Goal: Task Accomplishment & Management: Use online tool/utility

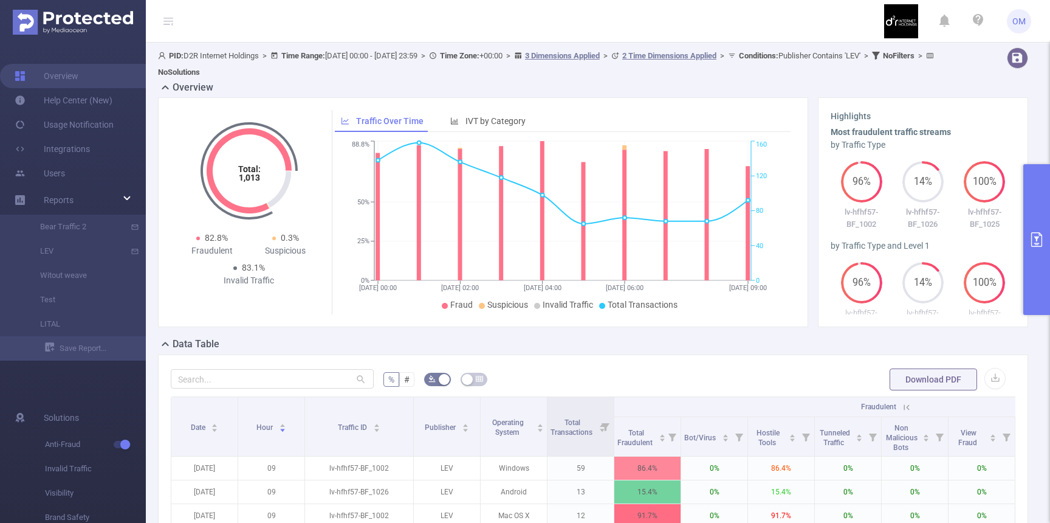
scroll to position [301, 0]
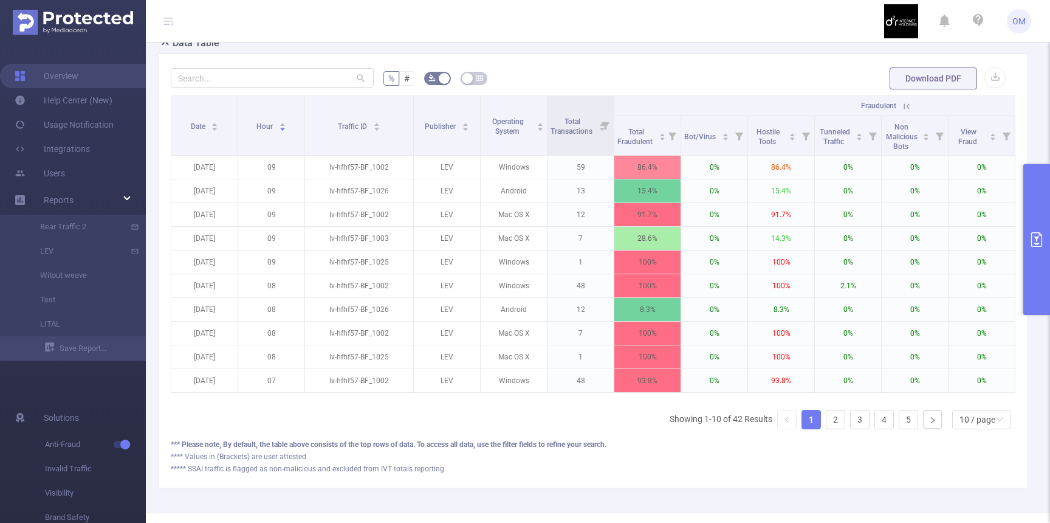
click at [1035, 226] on button "primary" at bounding box center [1037, 239] width 27 height 151
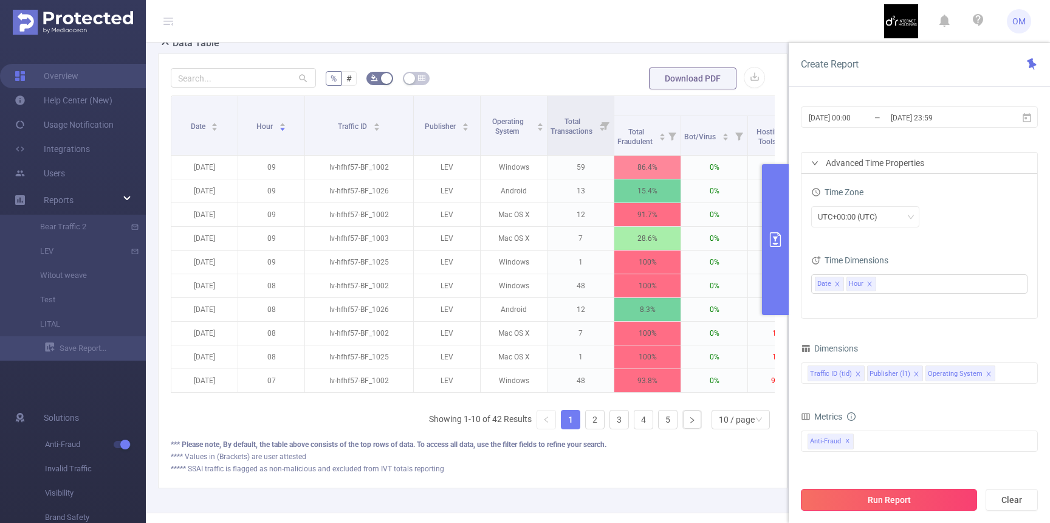
click at [878, 493] on button "Run Report" at bounding box center [889, 500] width 176 height 22
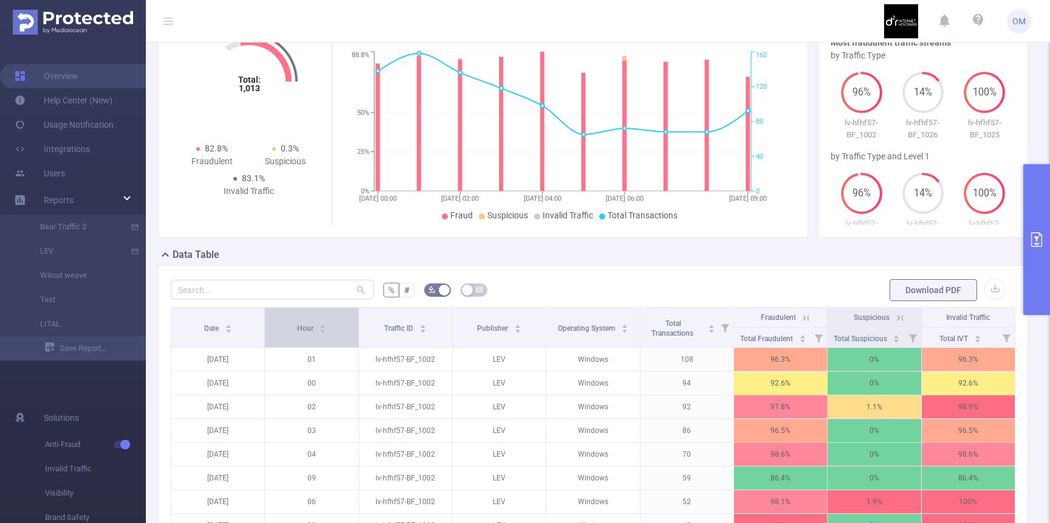
click at [297, 321] on div "Hour" at bounding box center [312, 327] width 30 height 12
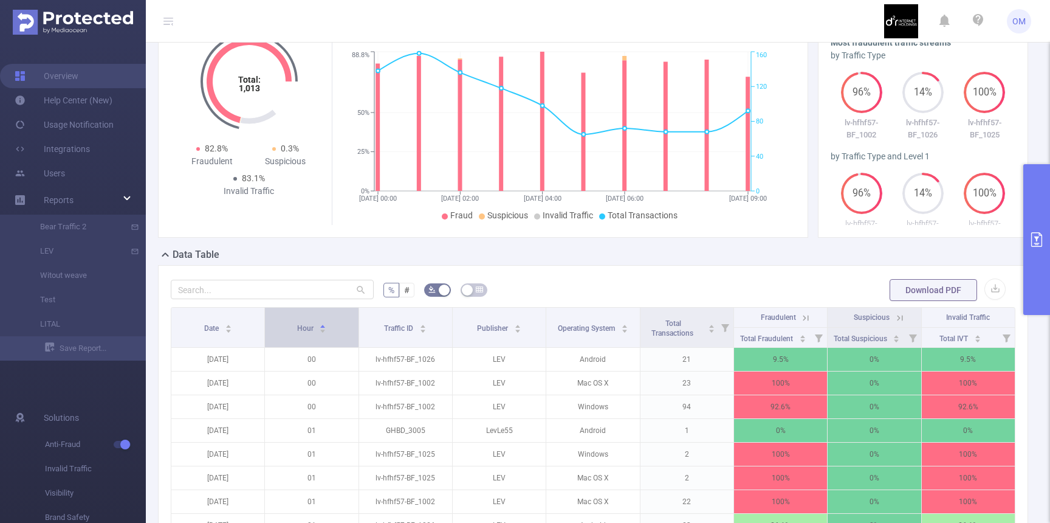
click at [297, 321] on div "Hour" at bounding box center [312, 327] width 30 height 12
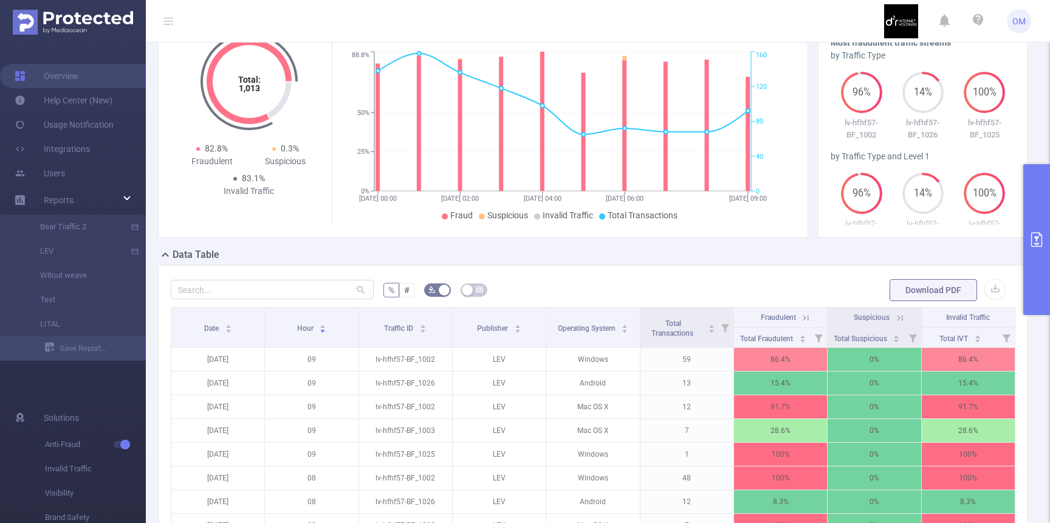
click at [1035, 269] on button "primary" at bounding box center [1037, 239] width 27 height 151
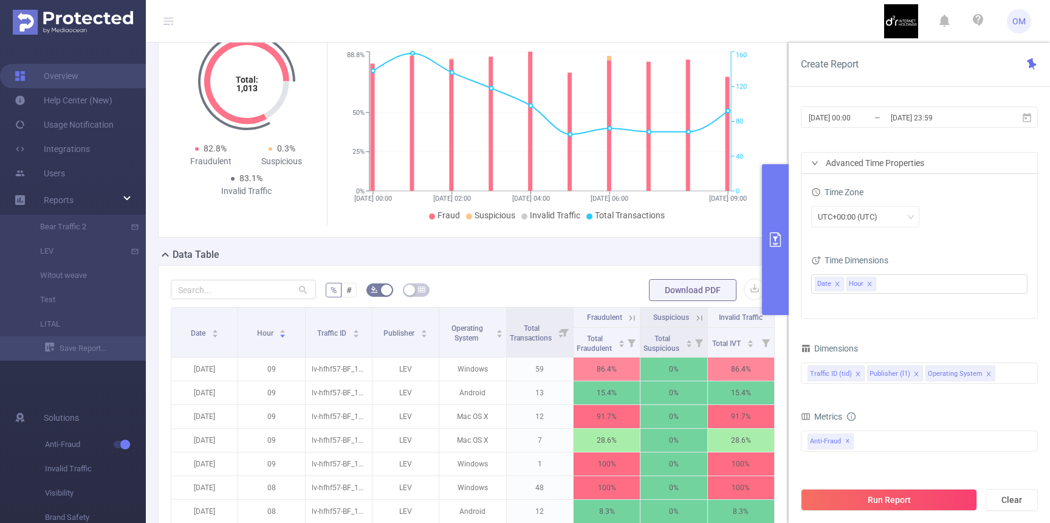
click at [661, 253] on div "Data Table" at bounding box center [478, 255] width 640 height 17
drag, startPoint x: 372, startPoint y: 331, endPoint x: 390, endPoint y: 331, distance: 18.2
click at [390, 331] on div "Publisher" at bounding box center [406, 332] width 44 height 12
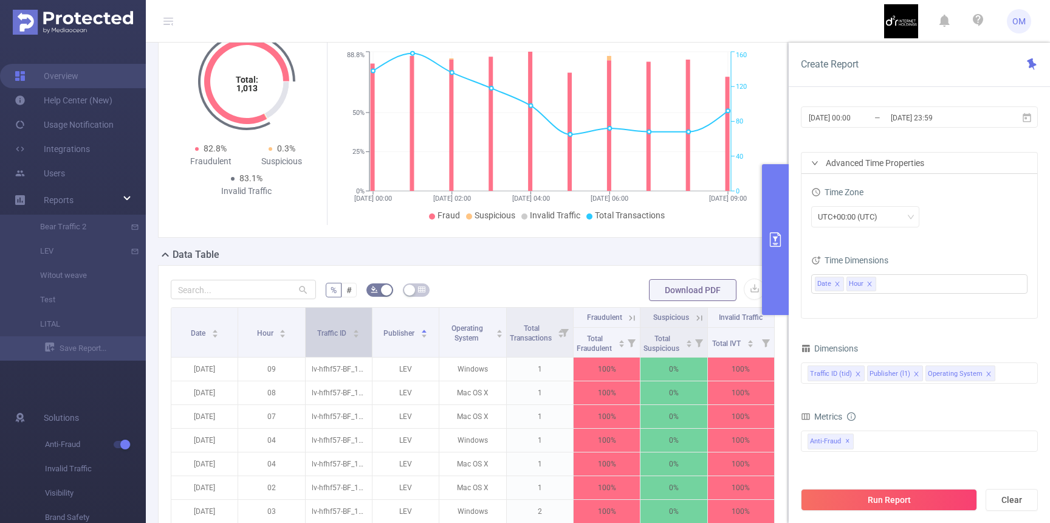
click at [359, 326] on div "Traffic ID" at bounding box center [338, 332] width 43 height 12
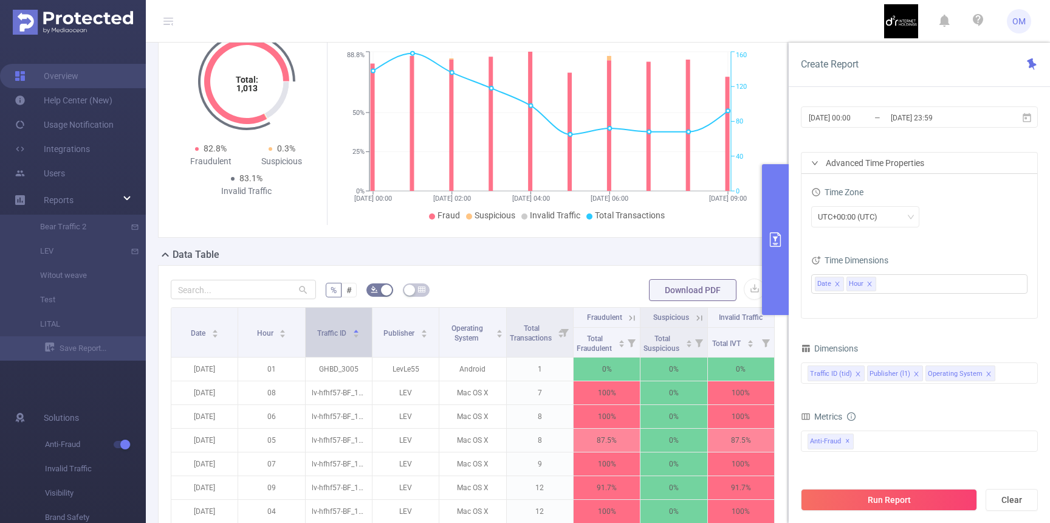
click at [317, 326] on div "Traffic ID" at bounding box center [338, 332] width 43 height 12
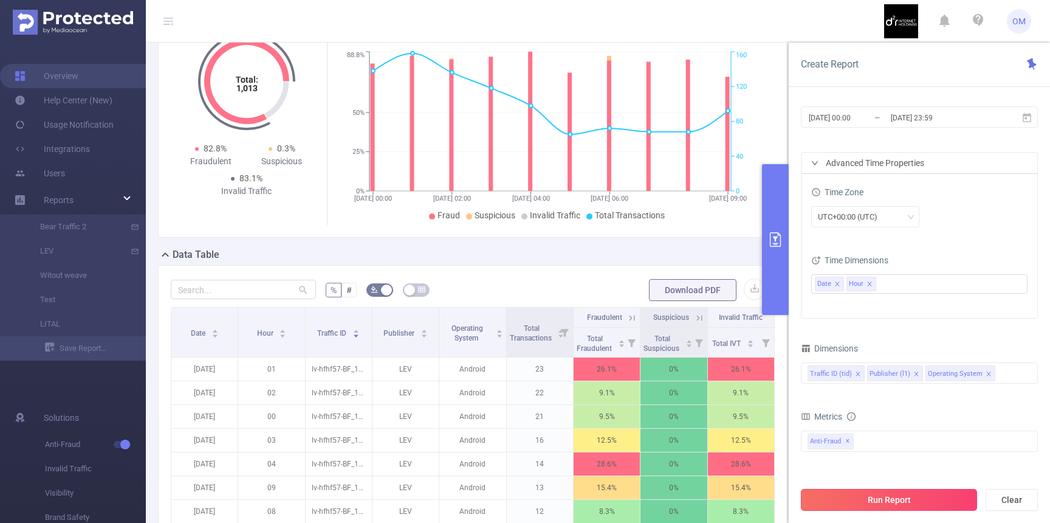
click at [900, 503] on button "Run Report" at bounding box center [889, 500] width 176 height 22
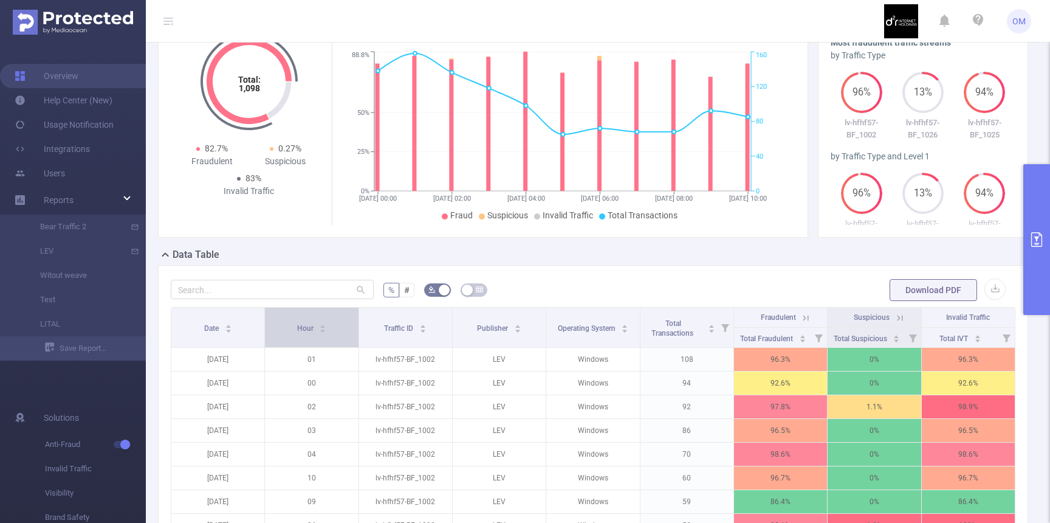
click at [327, 321] on div "Hour" at bounding box center [312, 327] width 30 height 12
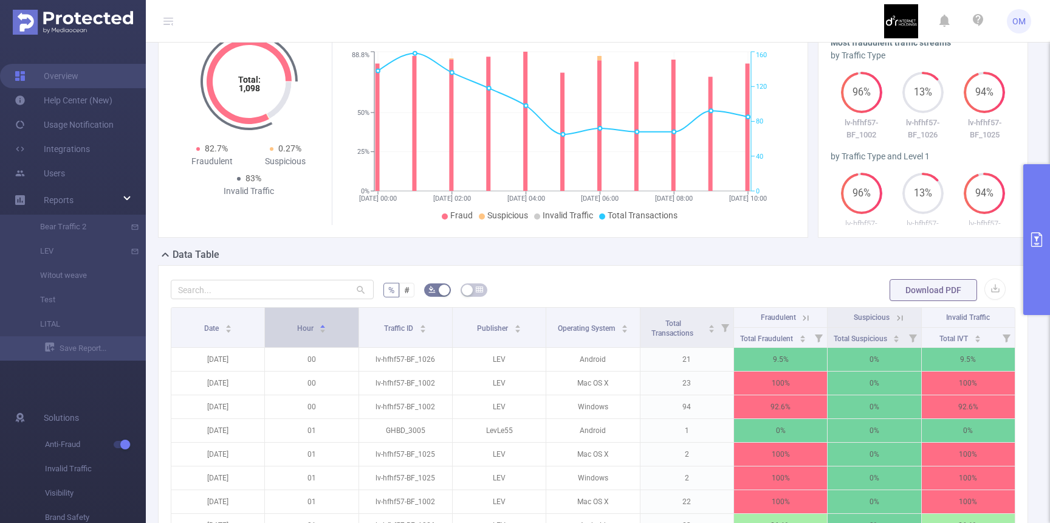
click at [327, 321] on div "Hour" at bounding box center [312, 327] width 30 height 12
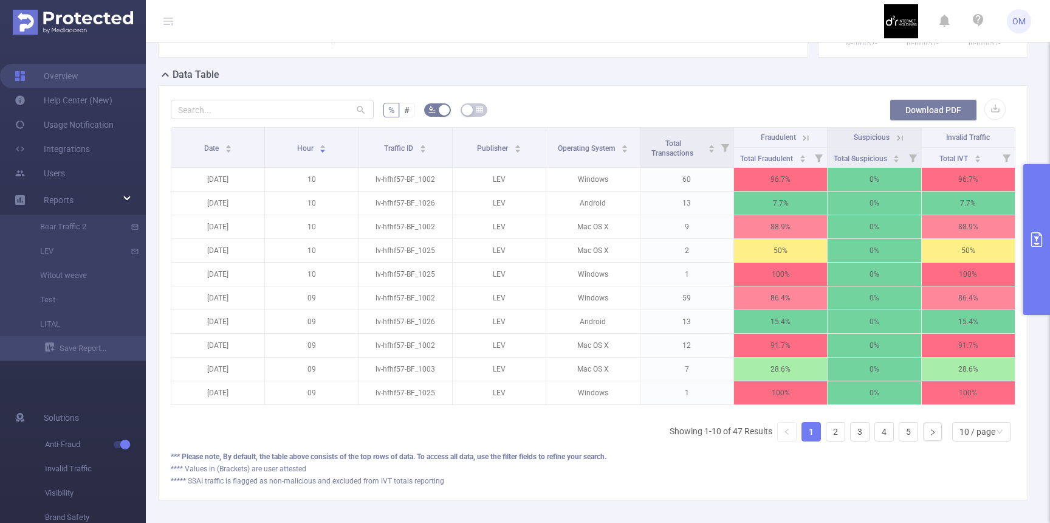
scroll to position [272, 0]
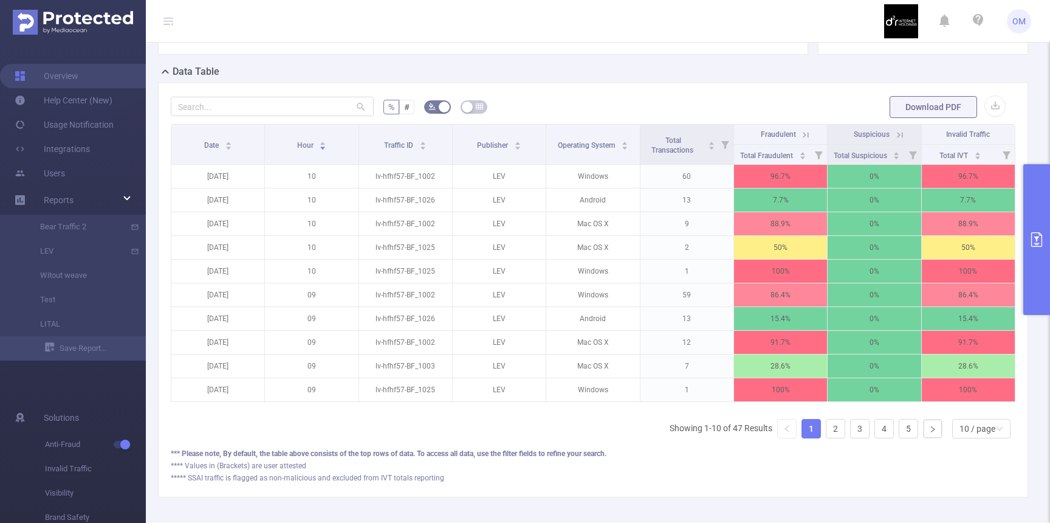
click at [660, 496] on div "% # Download PDF Date Hour Traffic ID Publisher Operating System Total Transact…" at bounding box center [593, 289] width 871 height 415
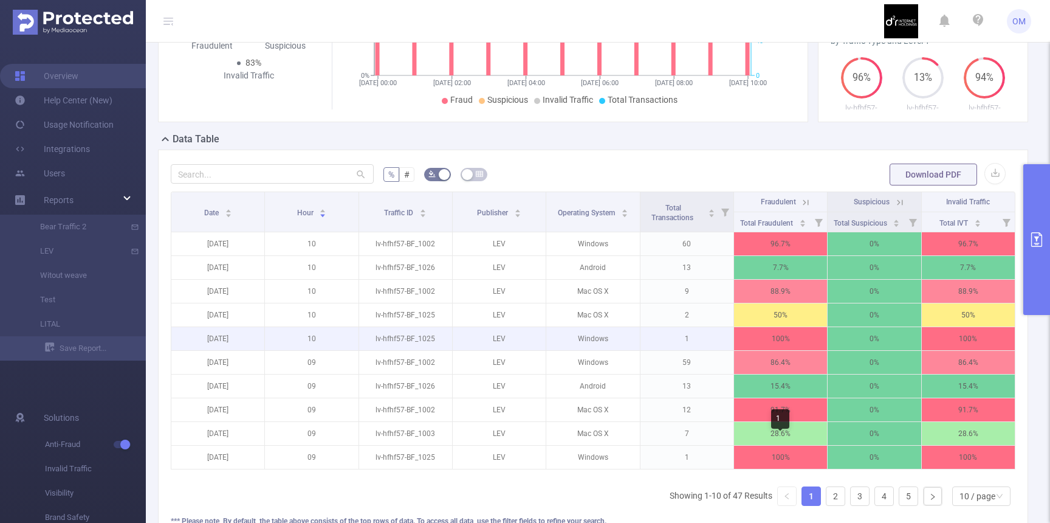
scroll to position [211, 0]
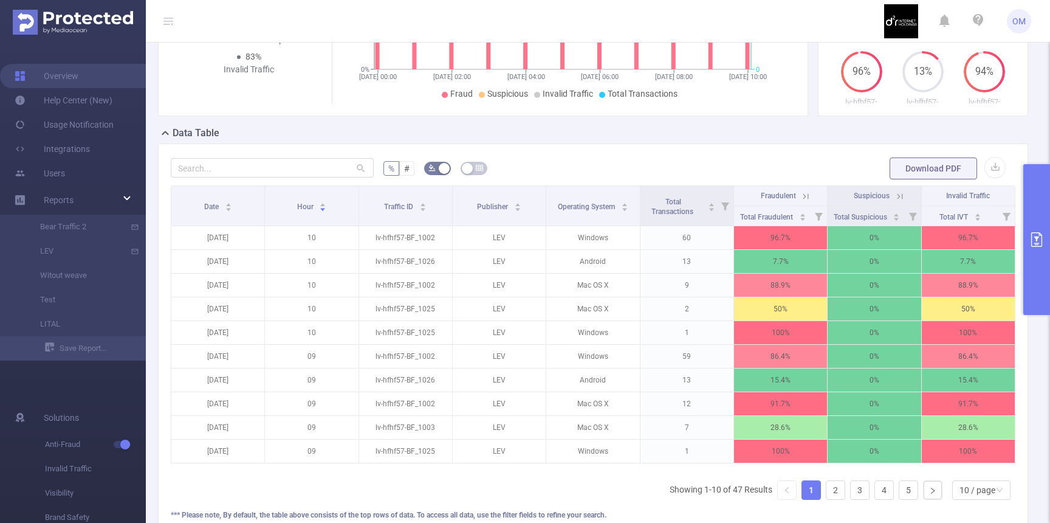
click at [902, 195] on icon at bounding box center [900, 196] width 11 height 11
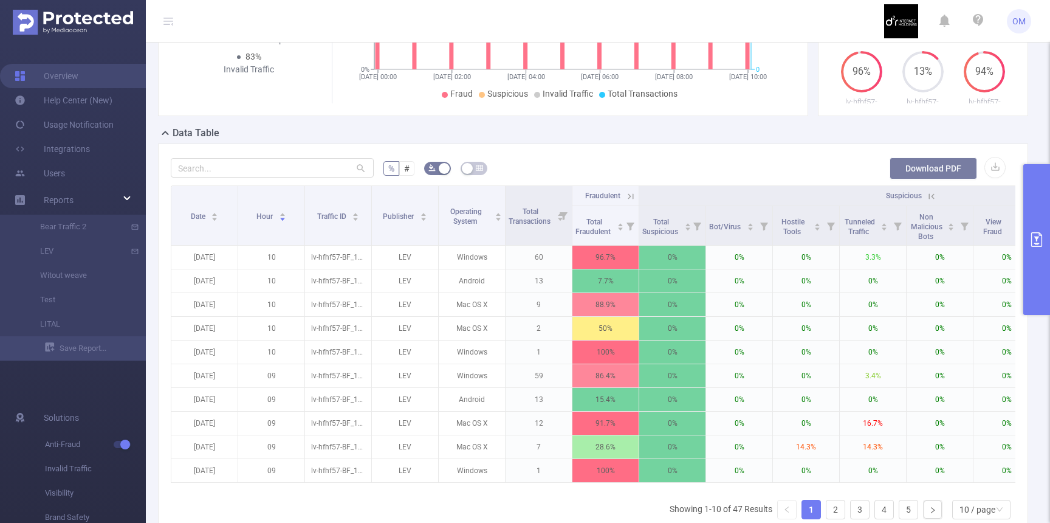
click at [953, 174] on button "Download PDF" at bounding box center [934, 168] width 88 height 22
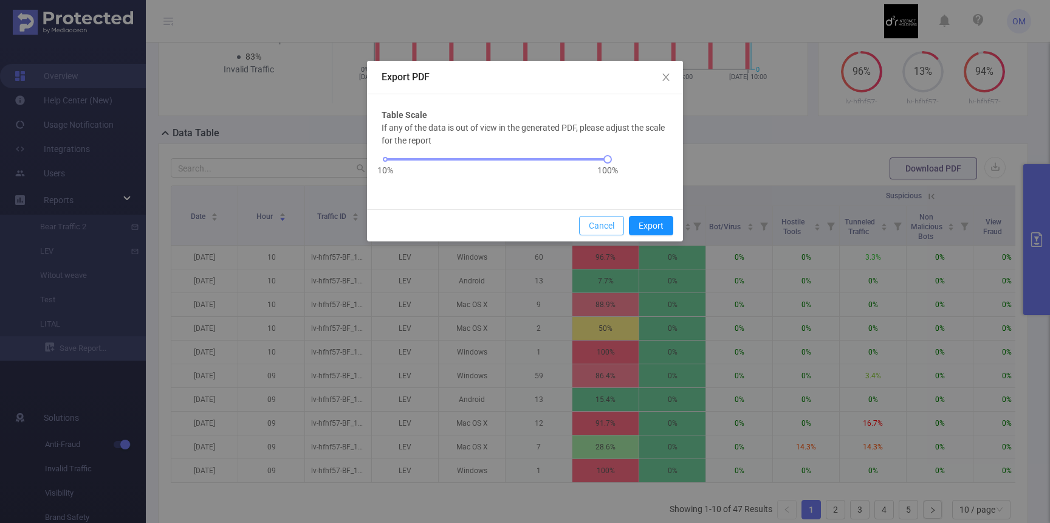
click at [605, 220] on button "Cancel" at bounding box center [601, 225] width 45 height 19
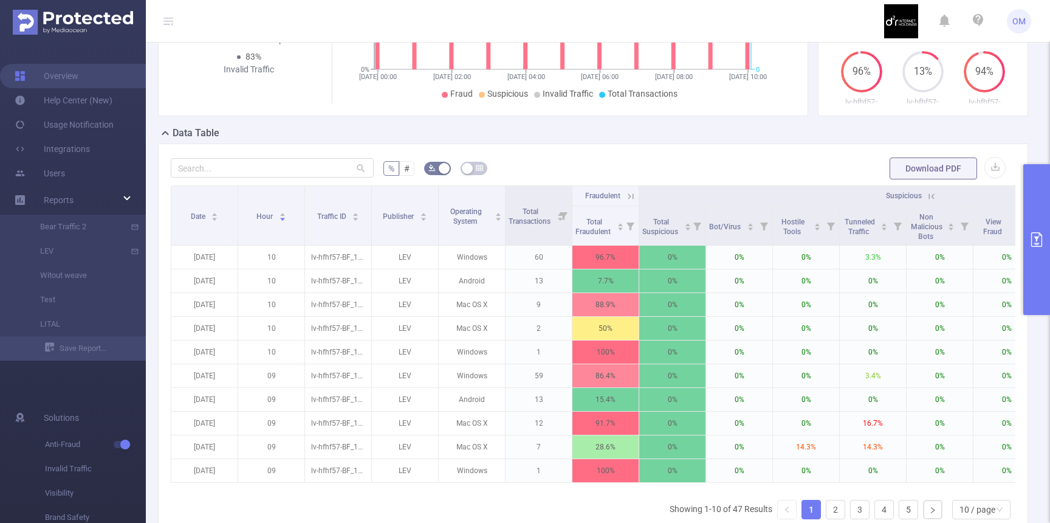
click at [1035, 212] on button "primary" at bounding box center [1037, 239] width 27 height 151
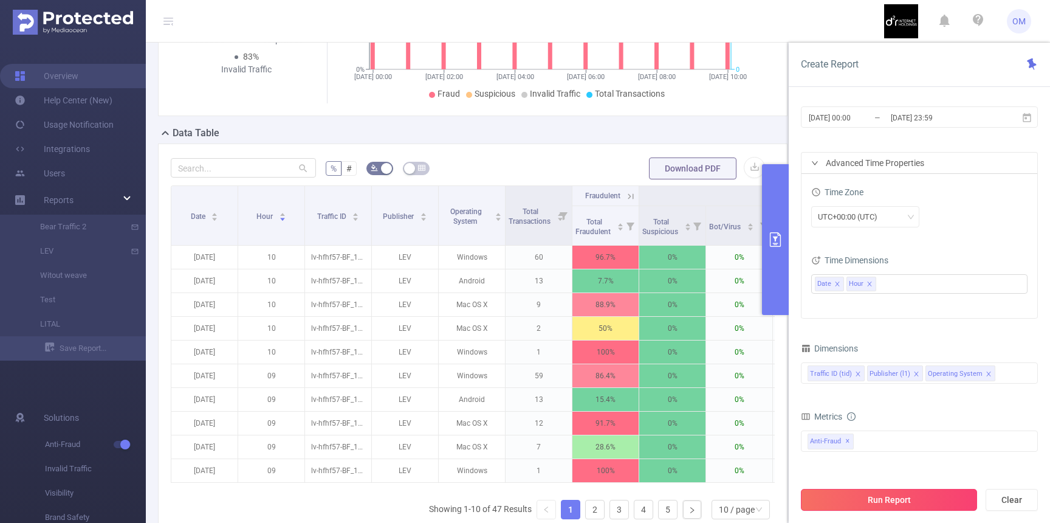
click at [886, 494] on button "Run Report" at bounding box center [889, 500] width 176 height 22
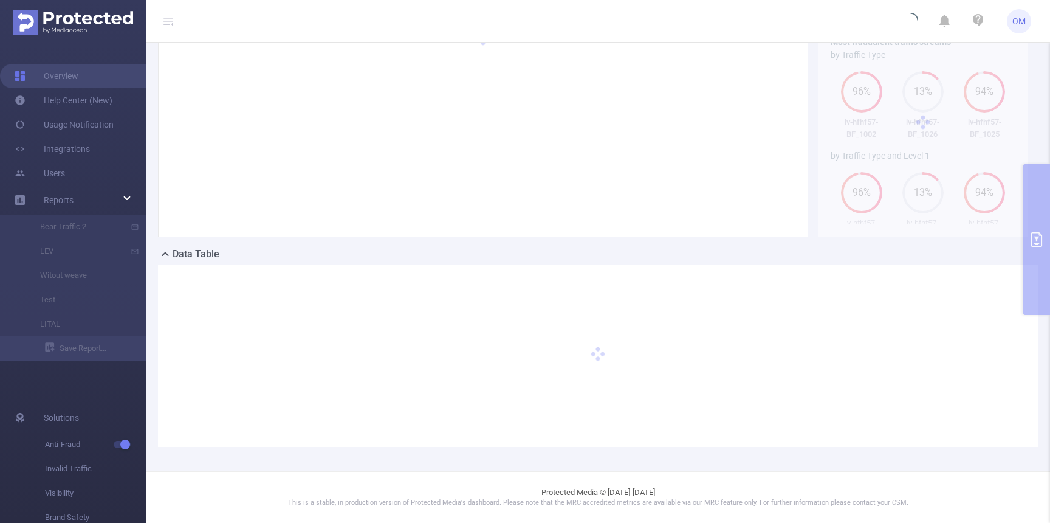
scroll to position [89, 0]
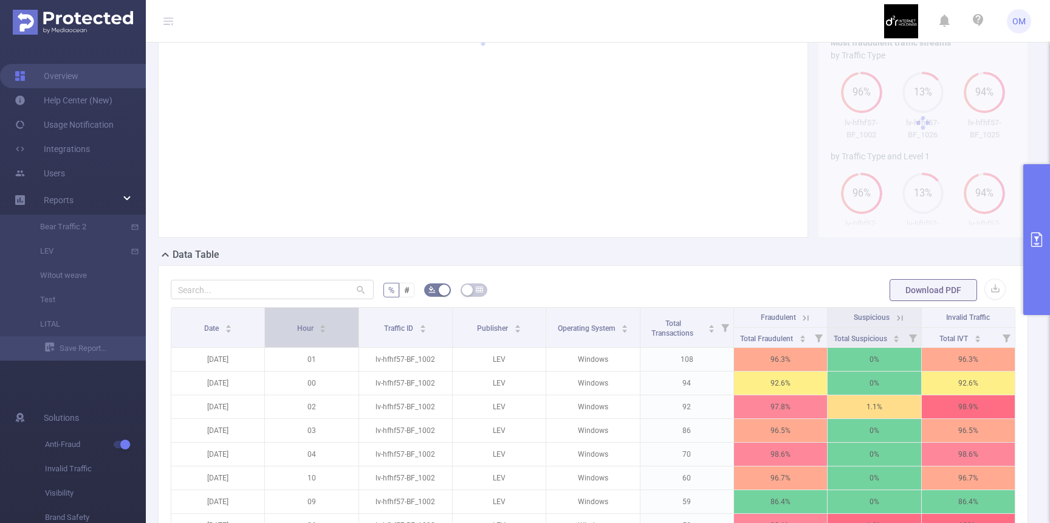
click at [300, 321] on span "Hour" at bounding box center [306, 327] width 18 height 12
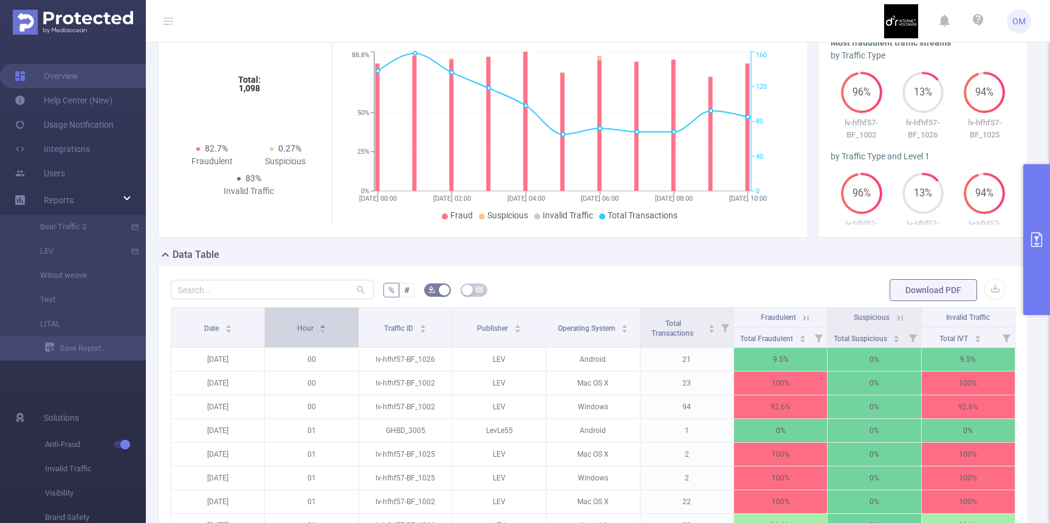
click at [300, 321] on span "Hour" at bounding box center [306, 327] width 18 height 12
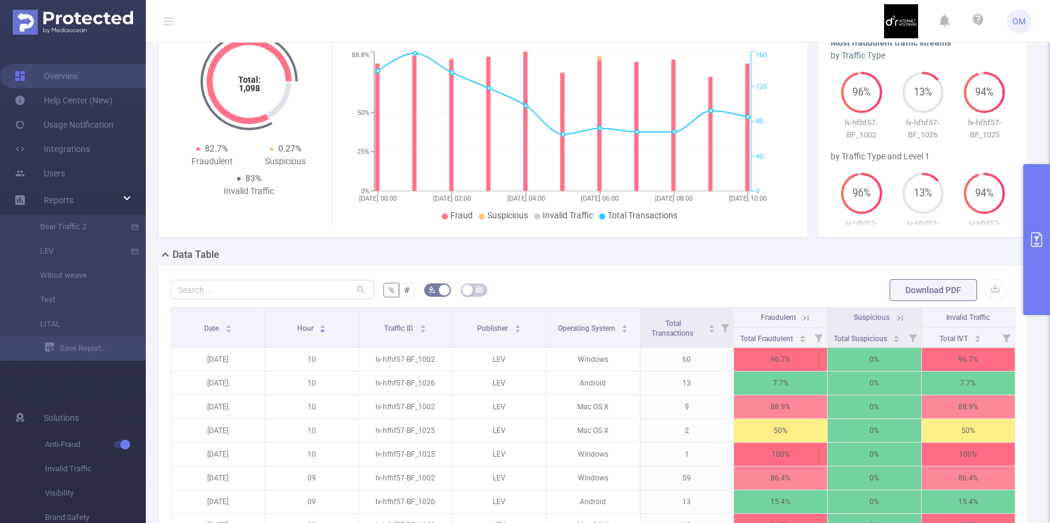
click at [1041, 272] on button "primary" at bounding box center [1037, 239] width 27 height 151
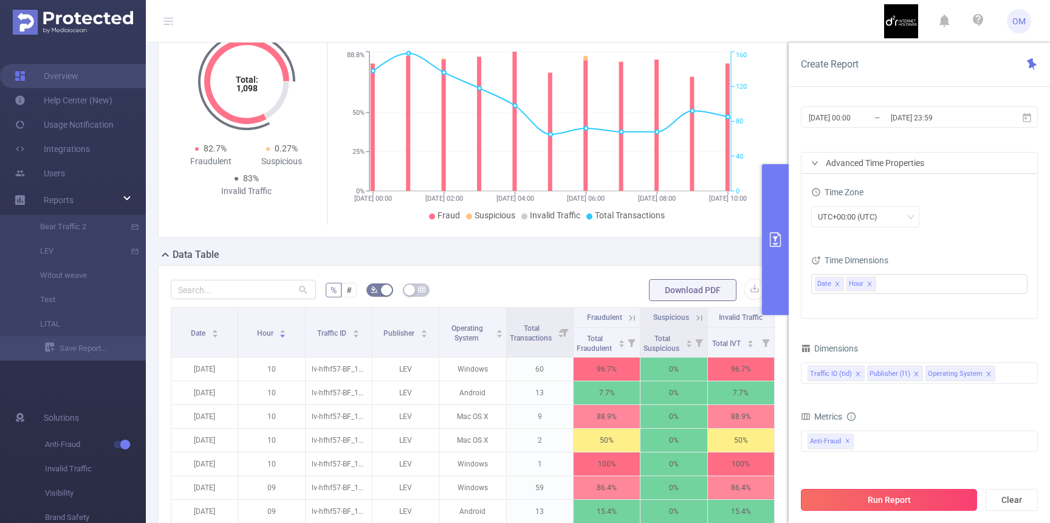
click at [879, 497] on button "Run Report" at bounding box center [889, 500] width 176 height 22
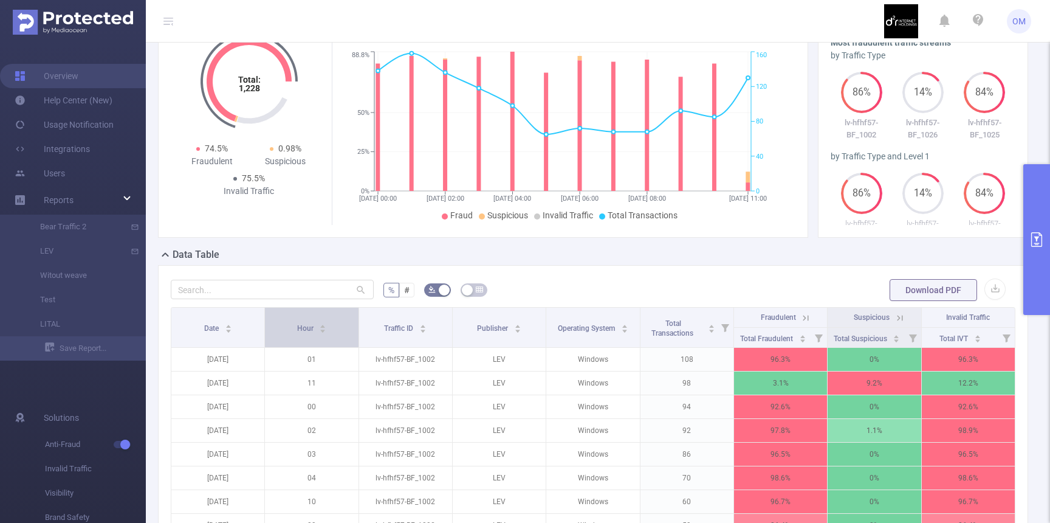
click at [305, 333] on div "Hour" at bounding box center [312, 327] width 30 height 12
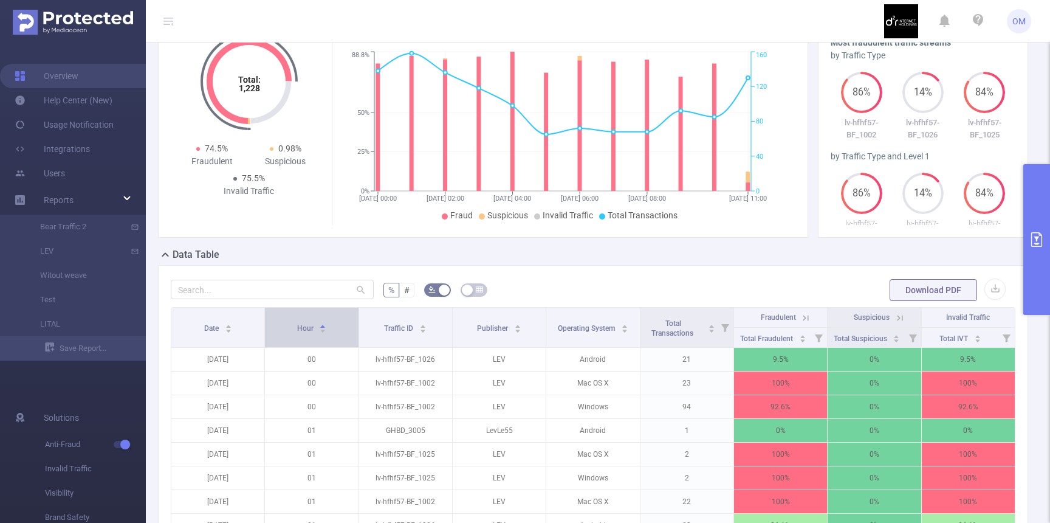
click at [305, 333] on div "Hour" at bounding box center [312, 327] width 30 height 12
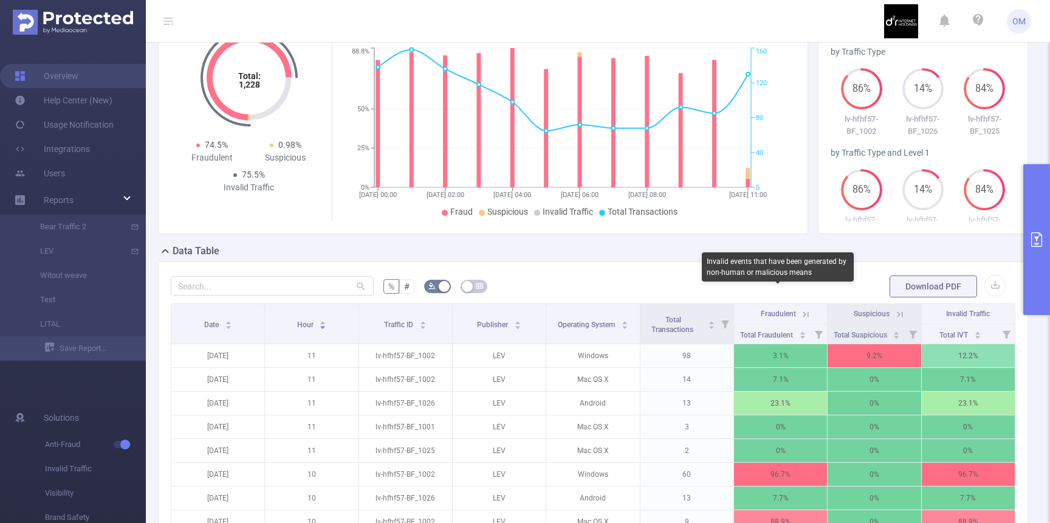
scroll to position [0, 0]
